Goal: Navigation & Orientation: Find specific page/section

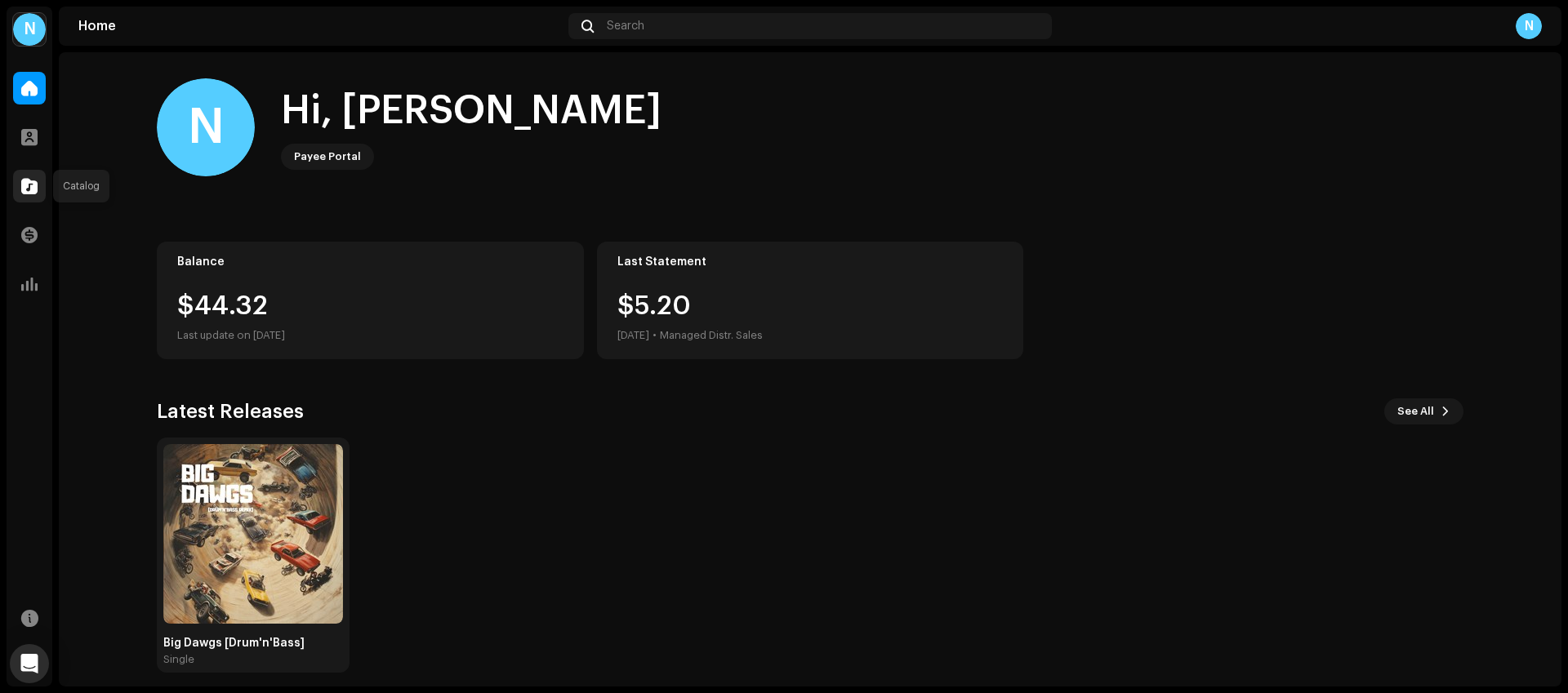
click at [35, 199] on div at bounding box center [29, 186] width 33 height 33
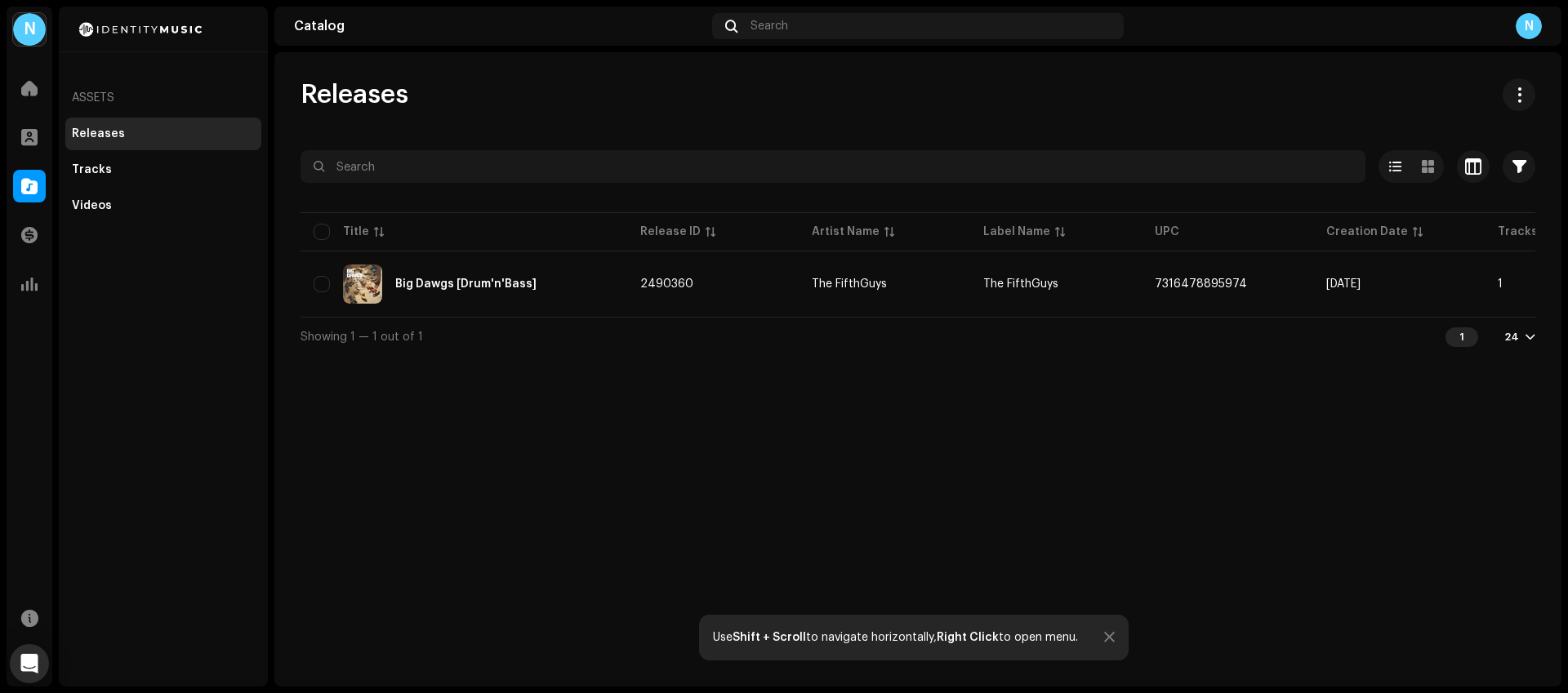
click at [1533, 28] on div "N" at bounding box center [1528, 26] width 26 height 26
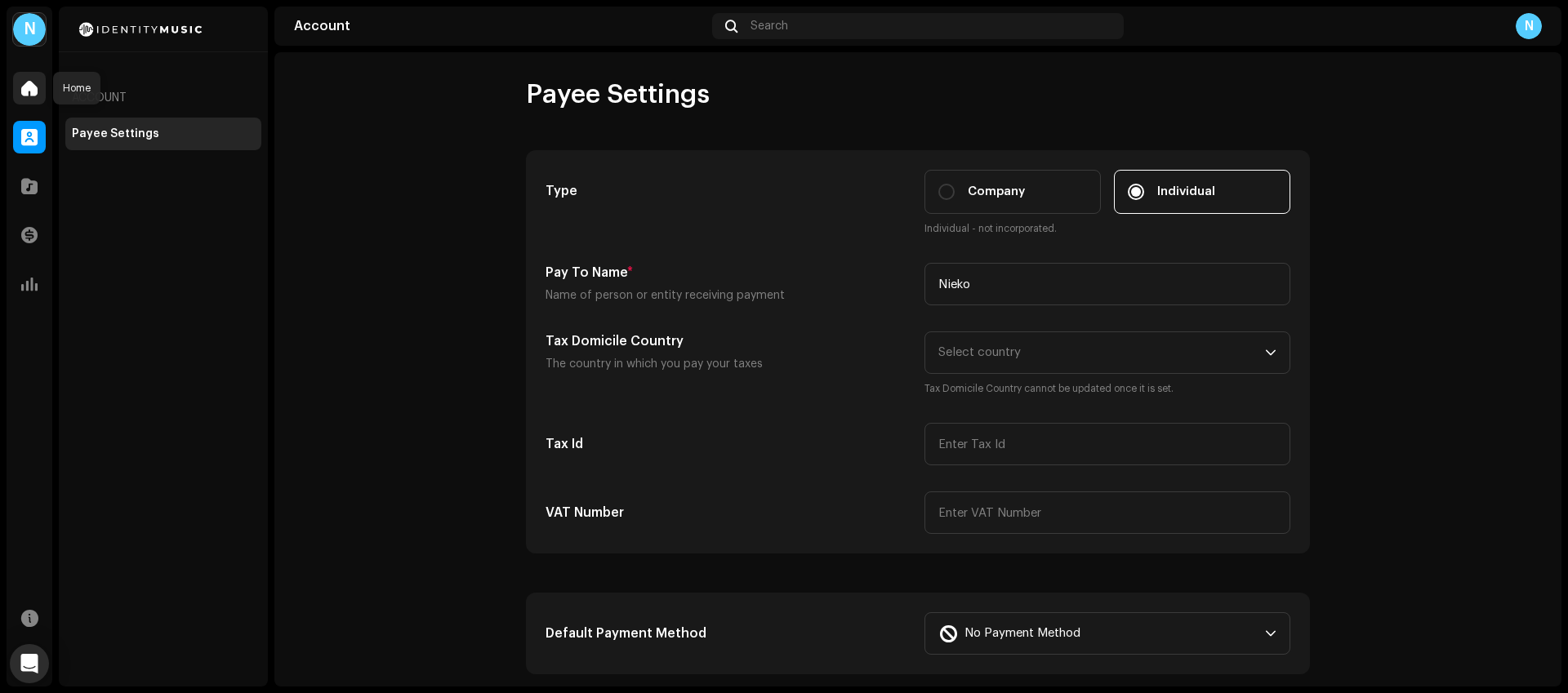
click at [34, 97] on div at bounding box center [29, 88] width 33 height 33
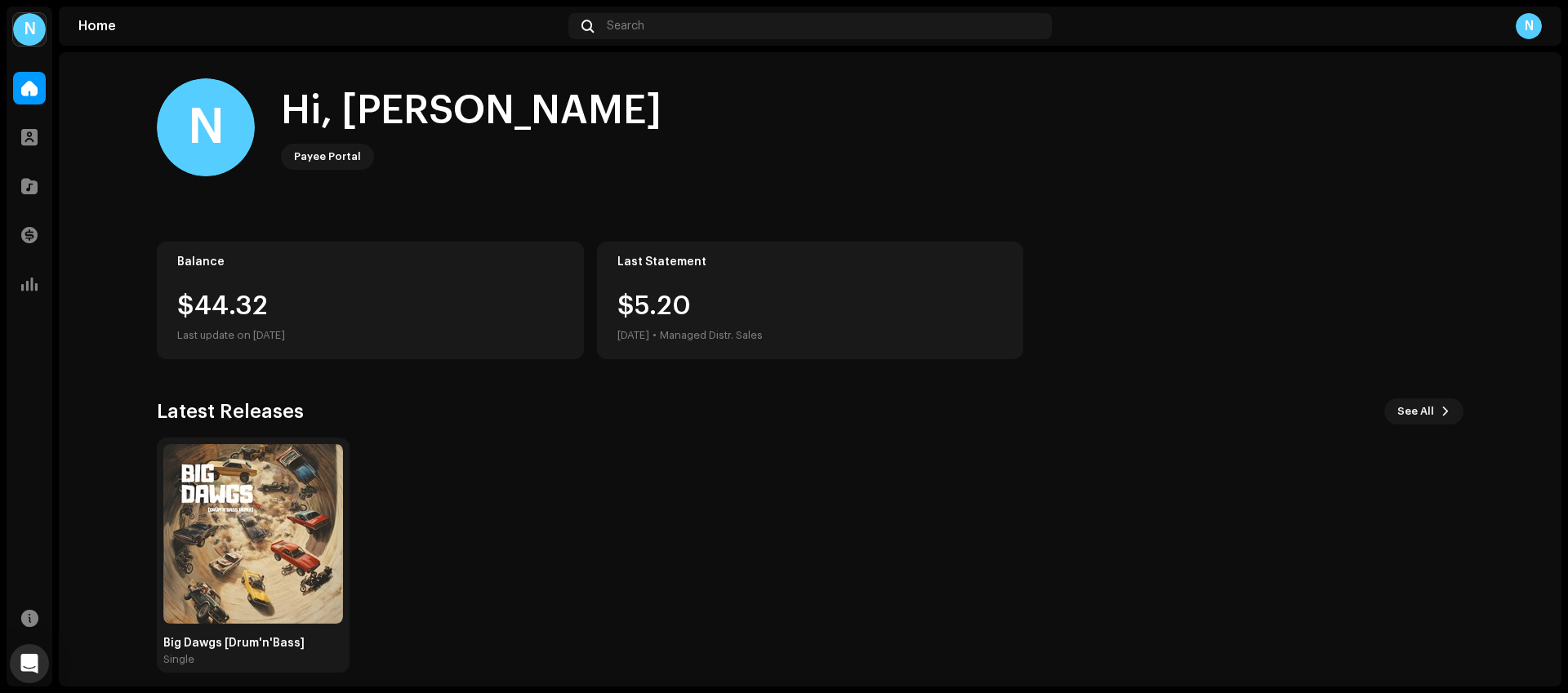
scroll to position [12, 0]
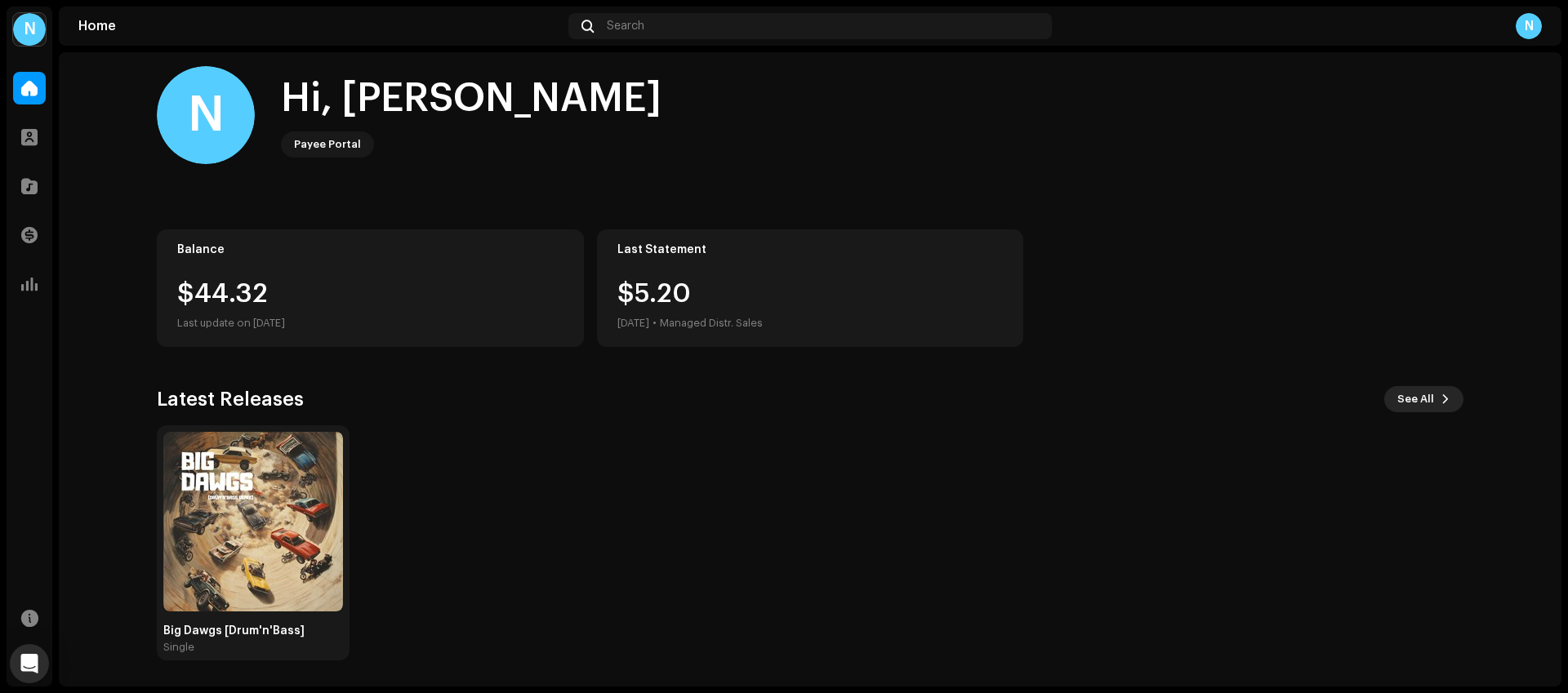
click at [1428, 395] on span "See All" at bounding box center [1416, 399] width 36 height 33
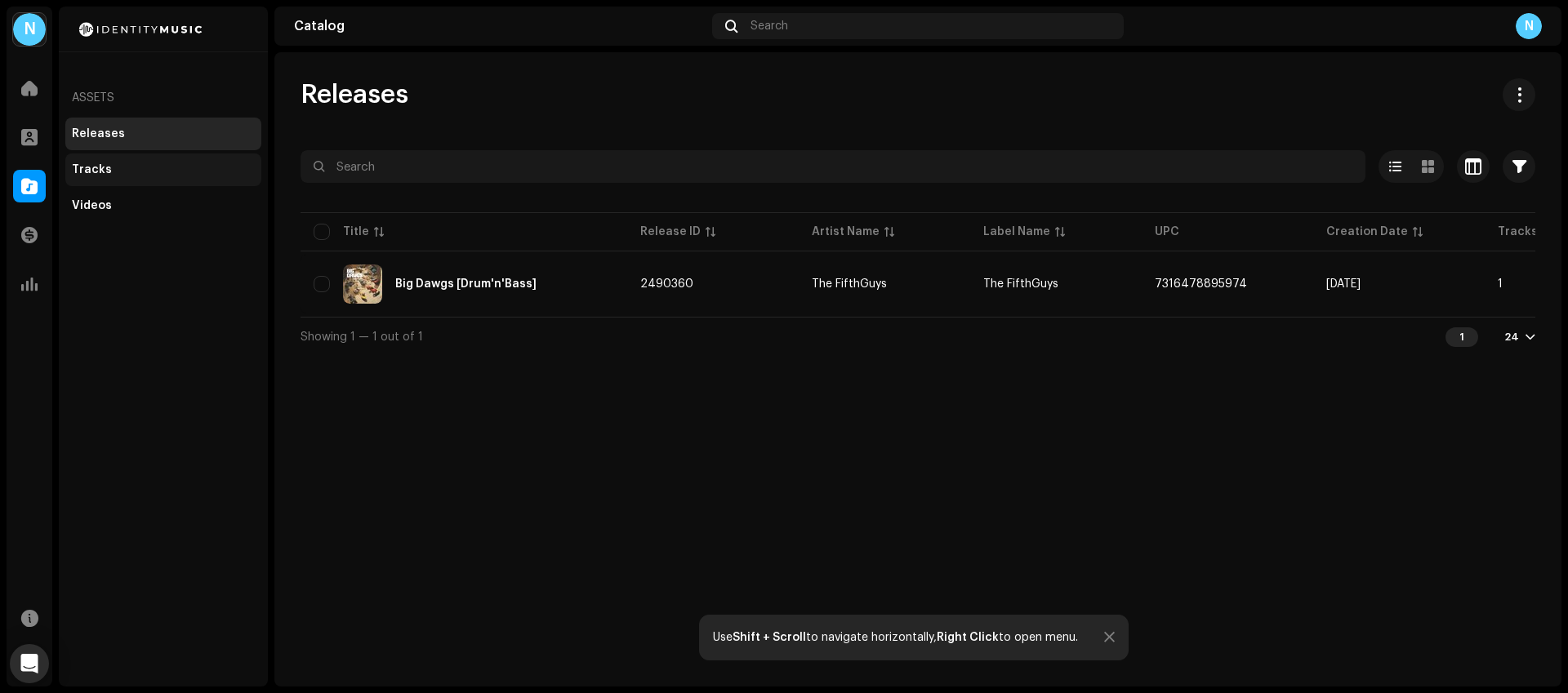
click at [105, 167] on div "Tracks" at bounding box center [91, 169] width 40 height 13
